Goal: Information Seeking & Learning: Understand process/instructions

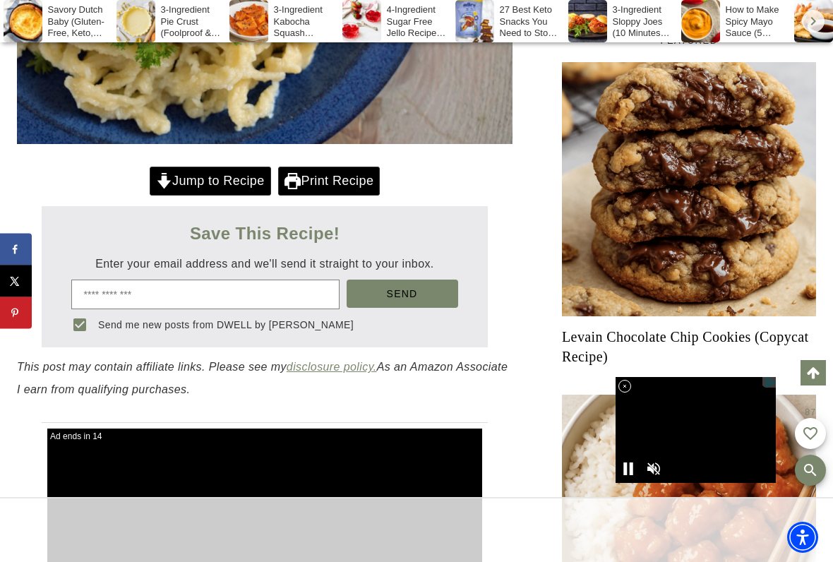
click at [225, 182] on div at bounding box center [416, 281] width 833 height 562
click at [214, 184] on link "Jump to Recipe" at bounding box center [210, 181] width 121 height 29
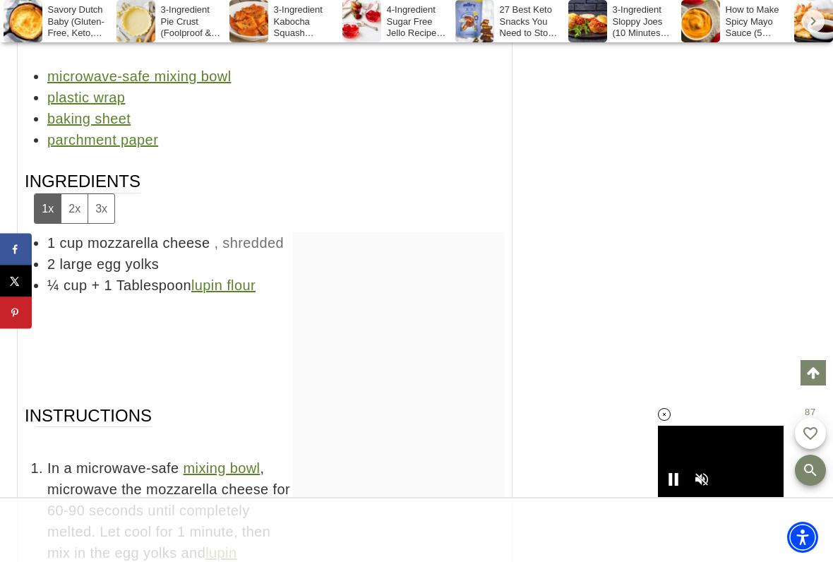
click at [110, 194] on button "3x" at bounding box center [101, 208] width 27 height 29
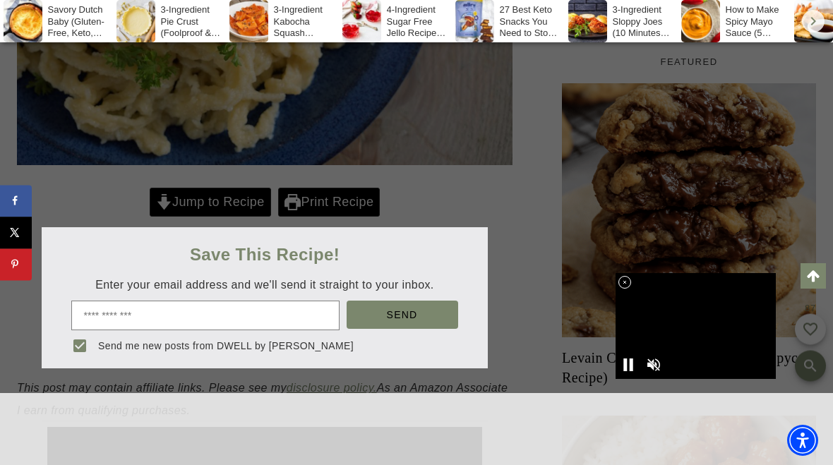
scroll to position [479, 0]
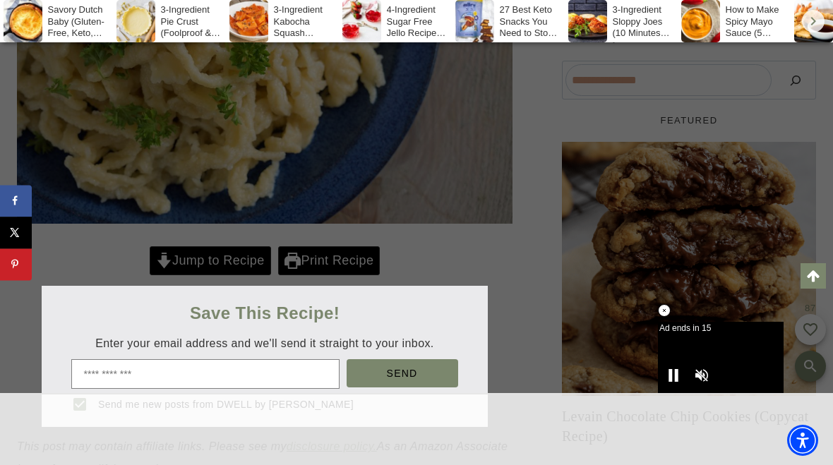
click at [227, 253] on div at bounding box center [416, 232] width 833 height 465
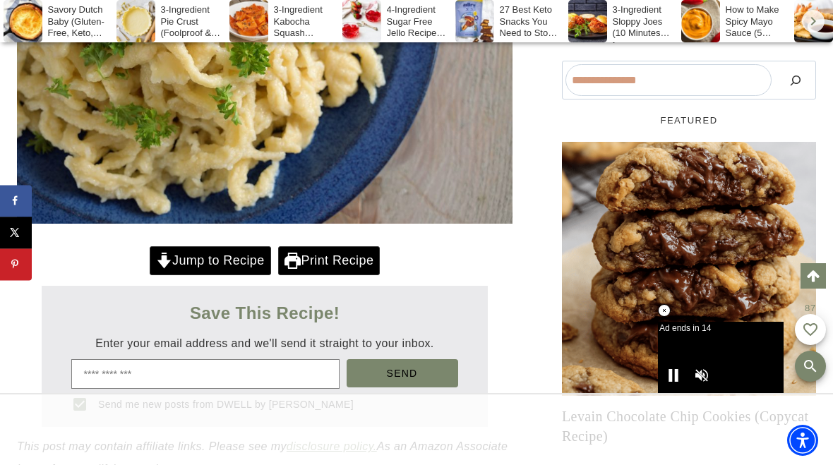
click at [215, 258] on div at bounding box center [416, 232] width 833 height 465
click at [216, 256] on link "Jump to Recipe" at bounding box center [210, 260] width 121 height 29
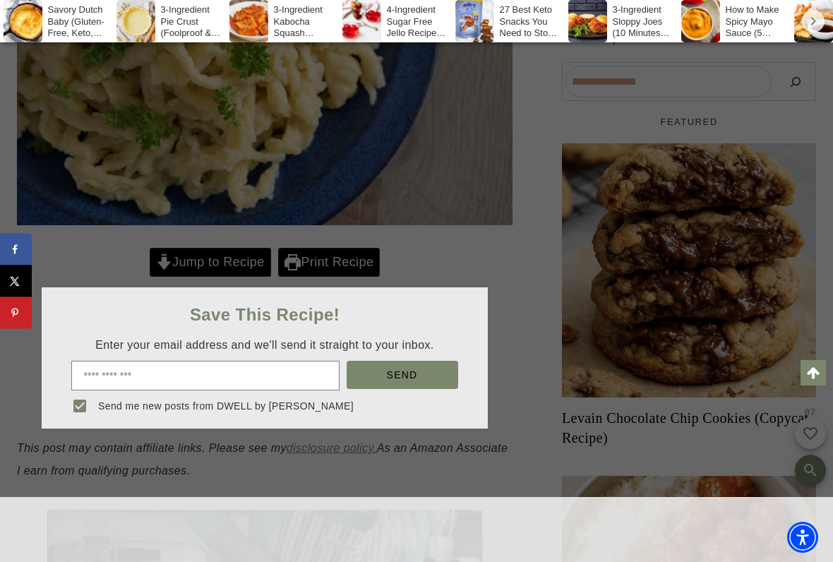
click at [198, 260] on div at bounding box center [416, 281] width 833 height 562
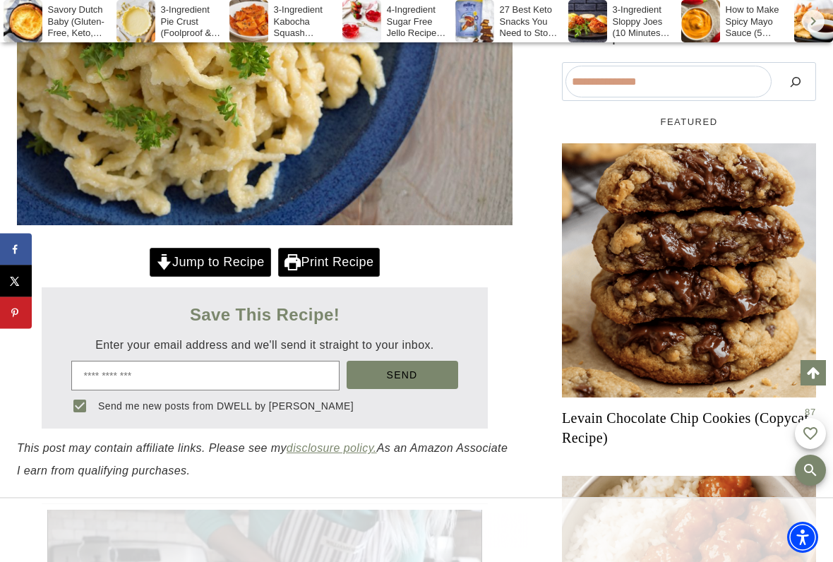
click at [225, 258] on link "Jump to Recipe" at bounding box center [210, 262] width 121 height 29
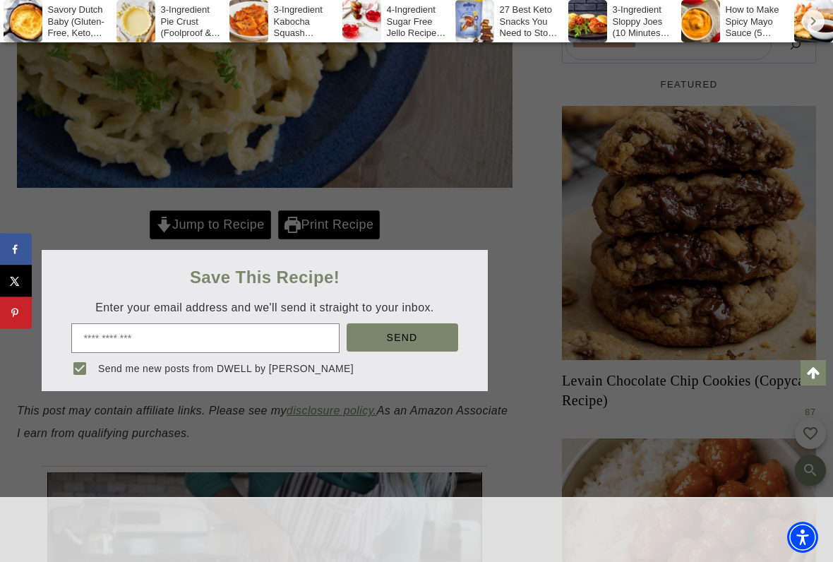
scroll to position [565, 0]
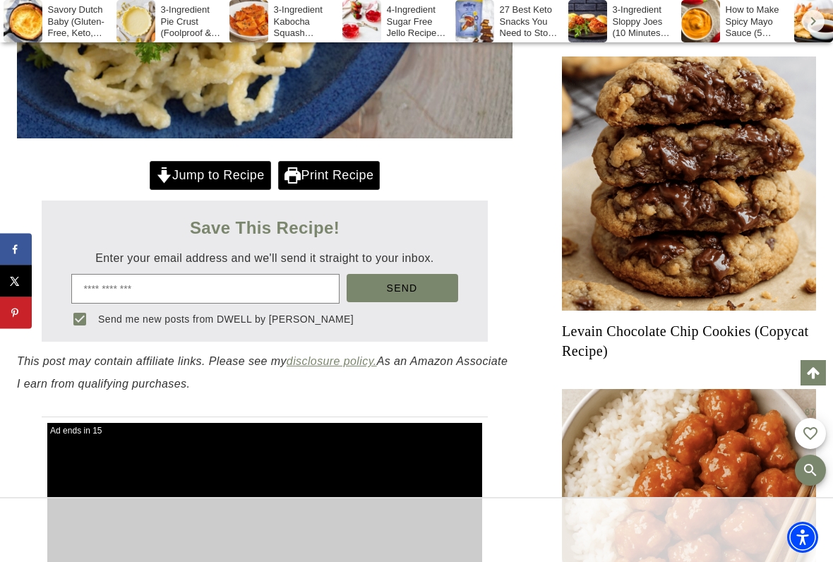
click at [223, 180] on link "Jump to Recipe" at bounding box center [210, 175] width 121 height 29
